Goal: Navigation & Orientation: Find specific page/section

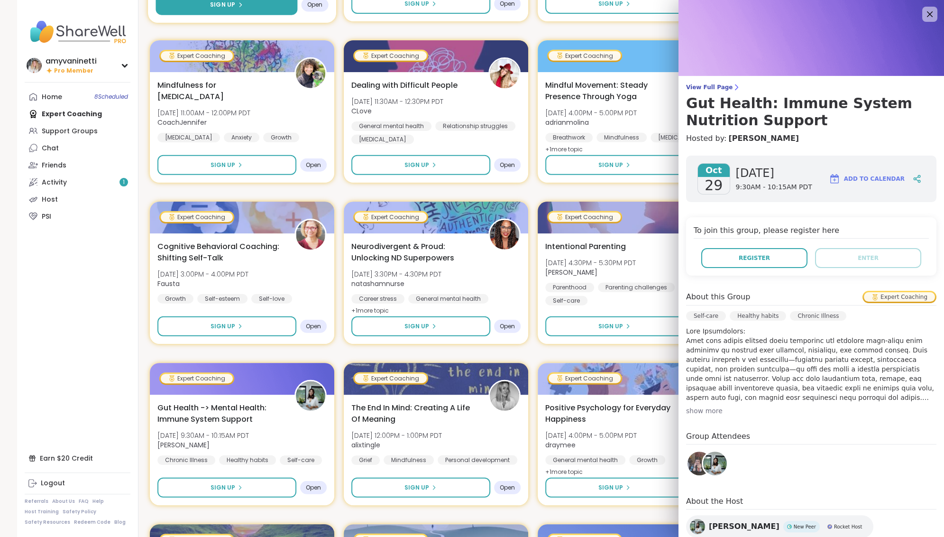
scroll to position [74, 0]
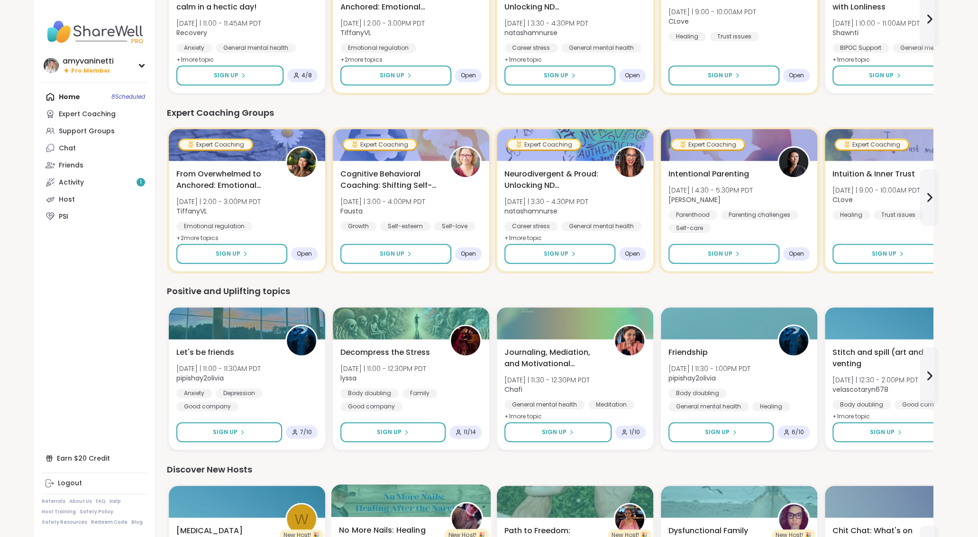
scroll to position [513, 0]
